Goal: Information Seeking & Learning: Learn about a topic

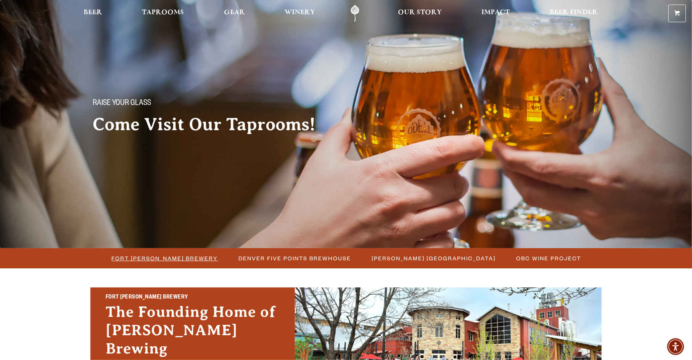
click at [181, 257] on span "Fort [PERSON_NAME] Brewery" at bounding box center [165, 258] width 106 height 11
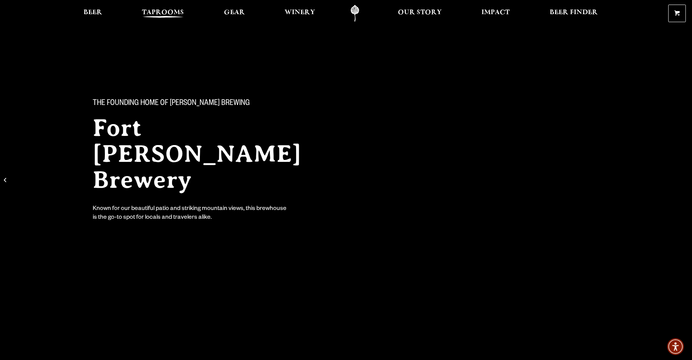
click at [164, 11] on span "Taprooms" at bounding box center [163, 13] width 42 height 6
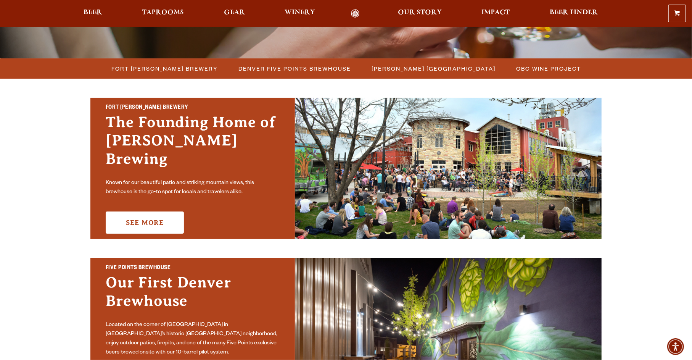
scroll to position [191, 0]
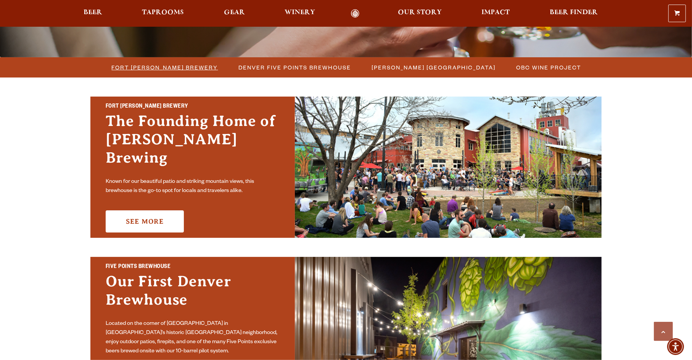
click at [163, 65] on span "Fort [PERSON_NAME] Brewery" at bounding box center [165, 67] width 106 height 11
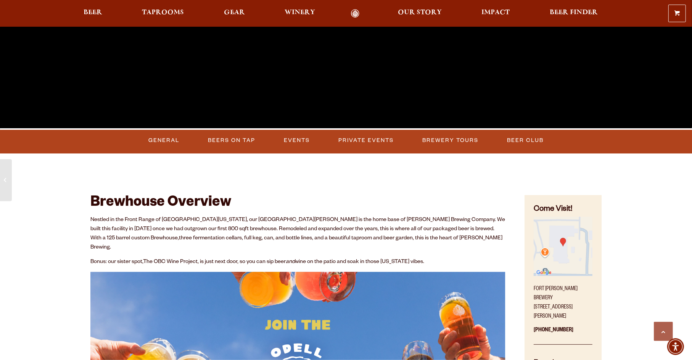
scroll to position [305, 0]
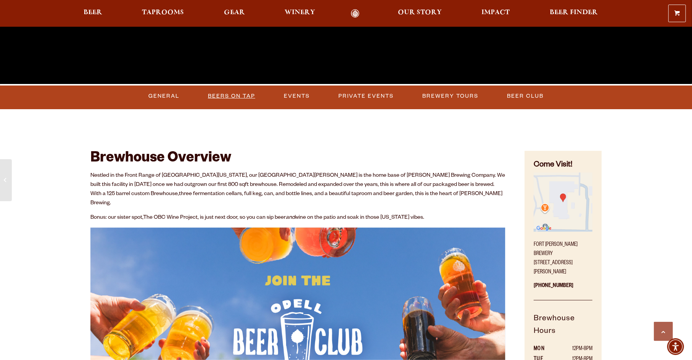
click at [227, 87] on link "Beers on Tap" at bounding box center [231, 96] width 53 height 18
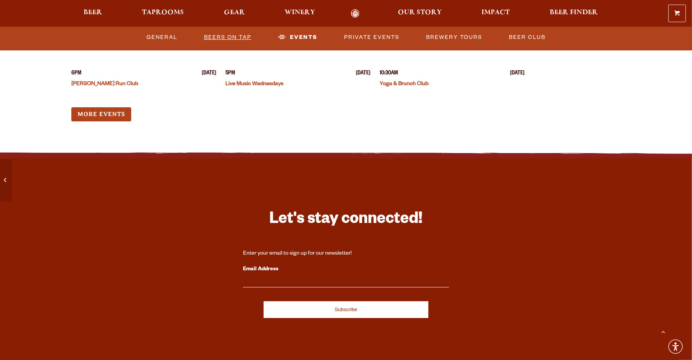
scroll to position [2175, 0]
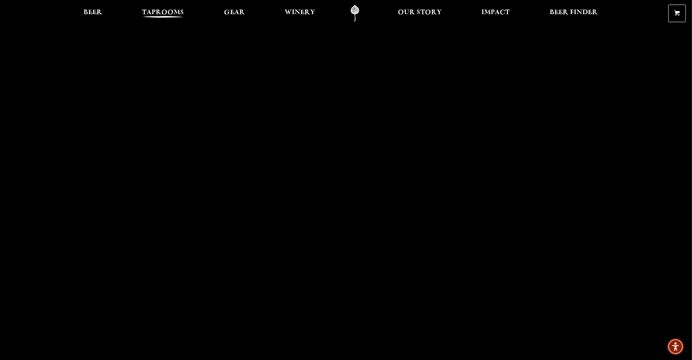
click at [169, 15] on span "Taprooms" at bounding box center [163, 13] width 42 height 6
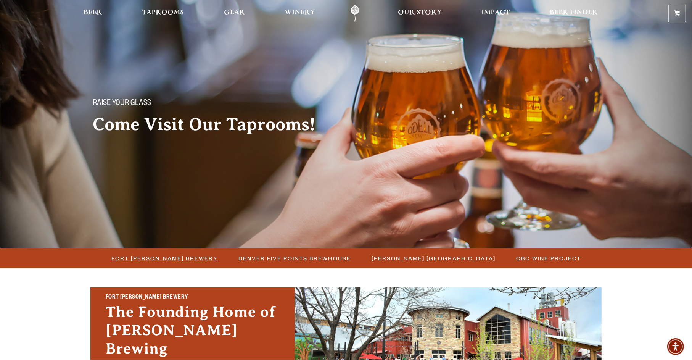
click at [187, 253] on span "Fort [PERSON_NAME] Brewery" at bounding box center [165, 258] width 106 height 11
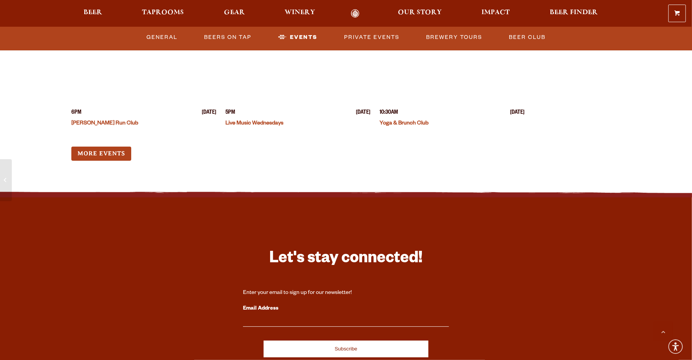
scroll to position [2175, 0]
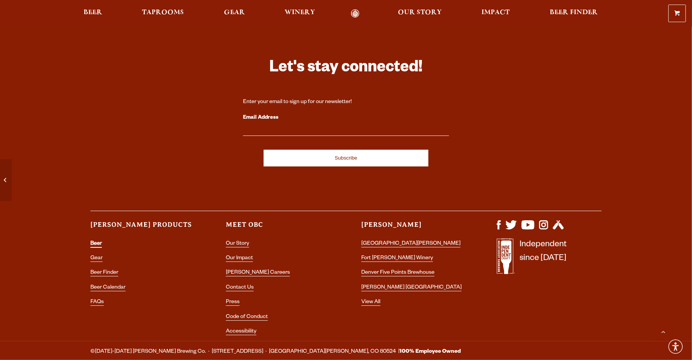
click at [96, 241] on link "Beer" at bounding box center [95, 244] width 11 height 7
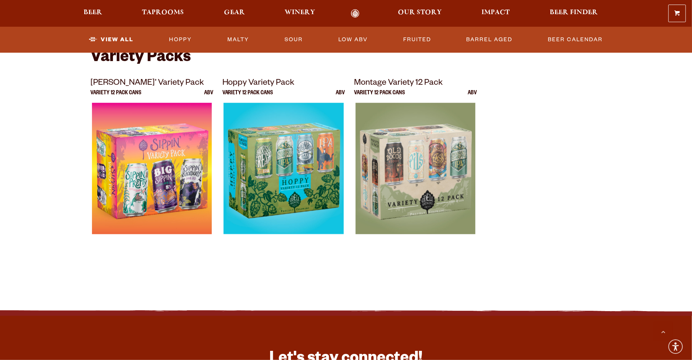
scroll to position [1564, 0]
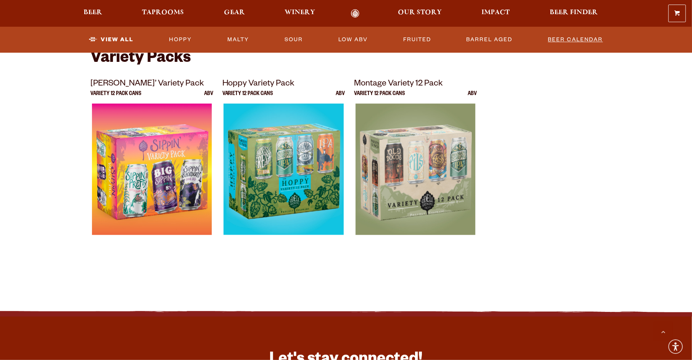
click at [576, 37] on link "Beer Calendar" at bounding box center [575, 40] width 61 height 18
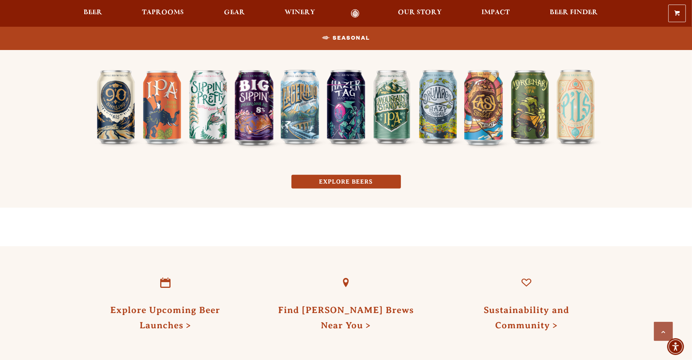
scroll to position [649, 0]
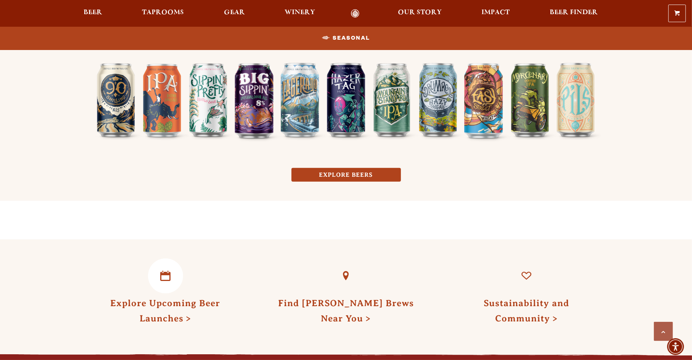
click at [199, 303] on link "Explore Upcoming Beer Launches" at bounding box center [166, 310] width 110 height 25
